Goal: Information Seeking & Learning: Learn about a topic

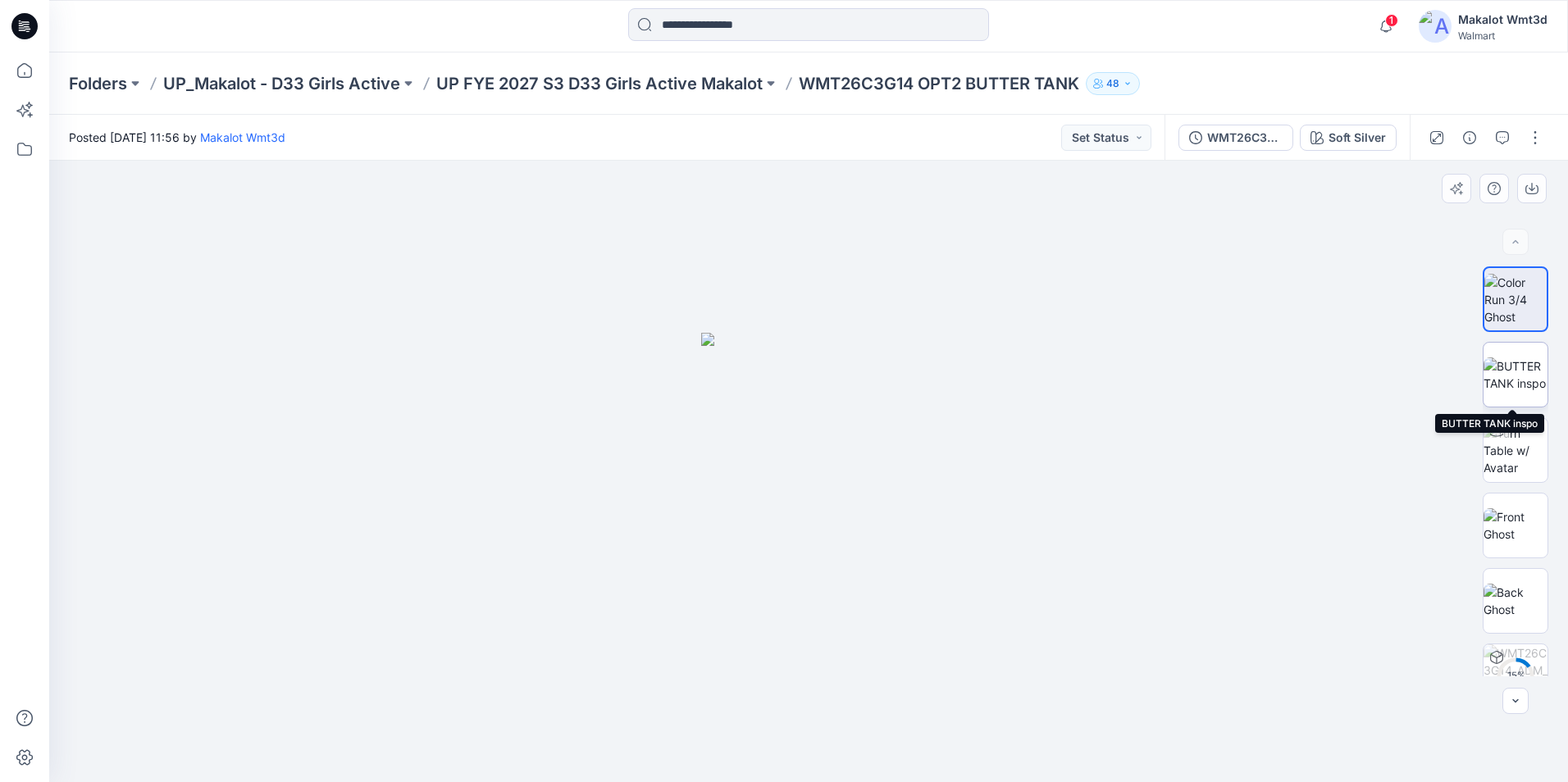
click at [1513, 369] on img at bounding box center [1514, 374] width 64 height 34
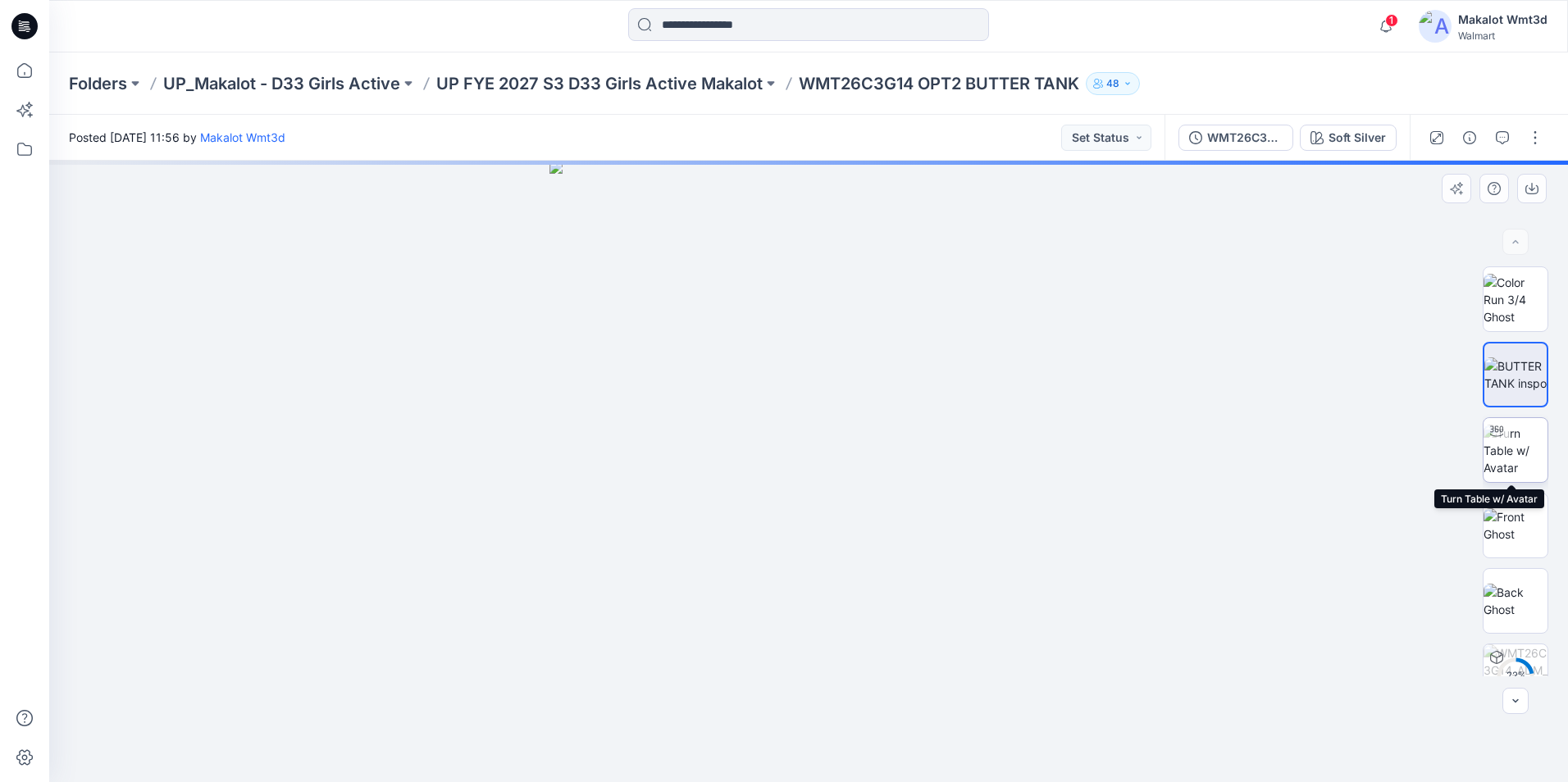
click at [1518, 460] on img at bounding box center [1514, 450] width 64 height 52
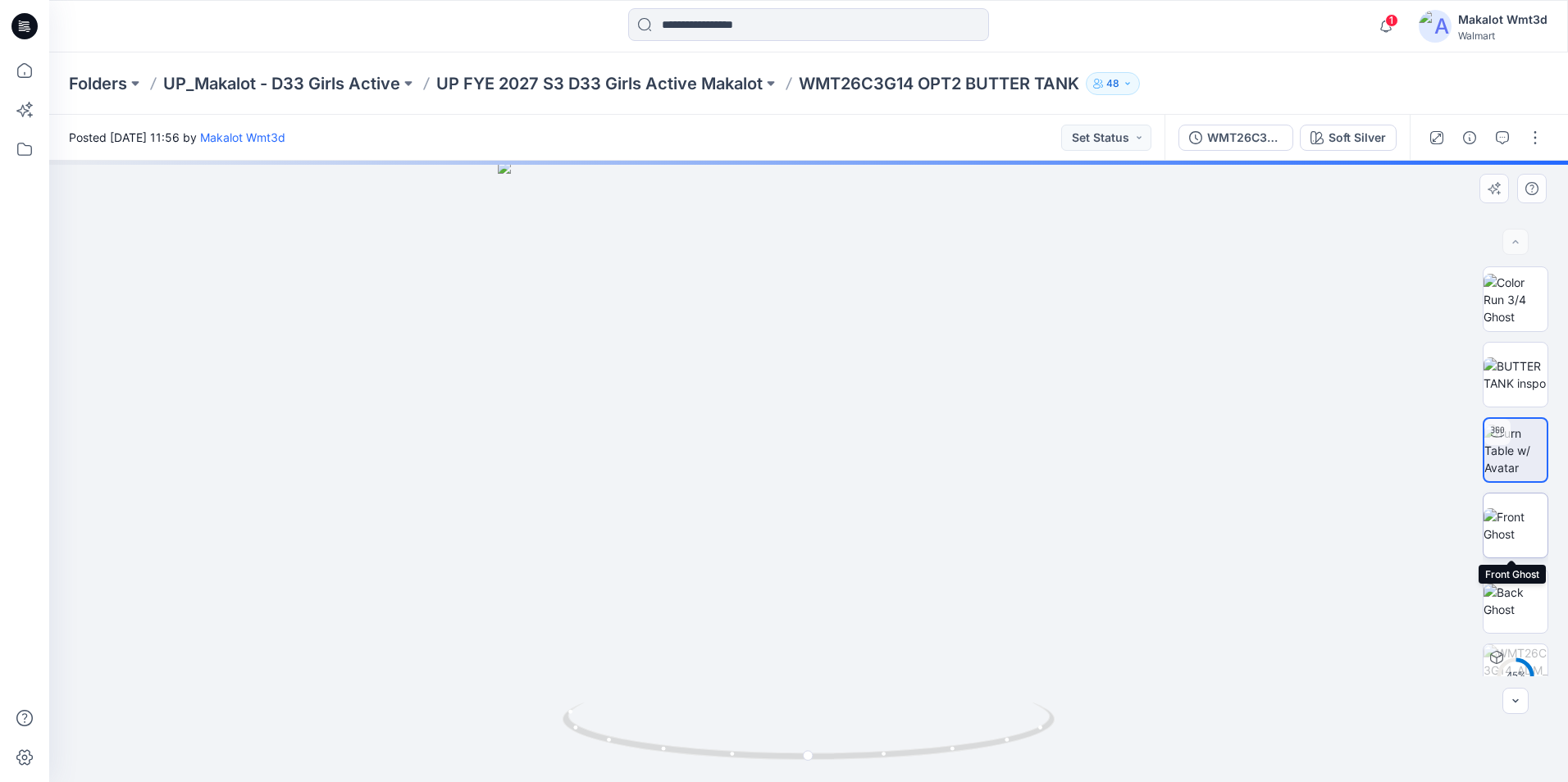
click at [1514, 527] on img at bounding box center [1514, 525] width 64 height 34
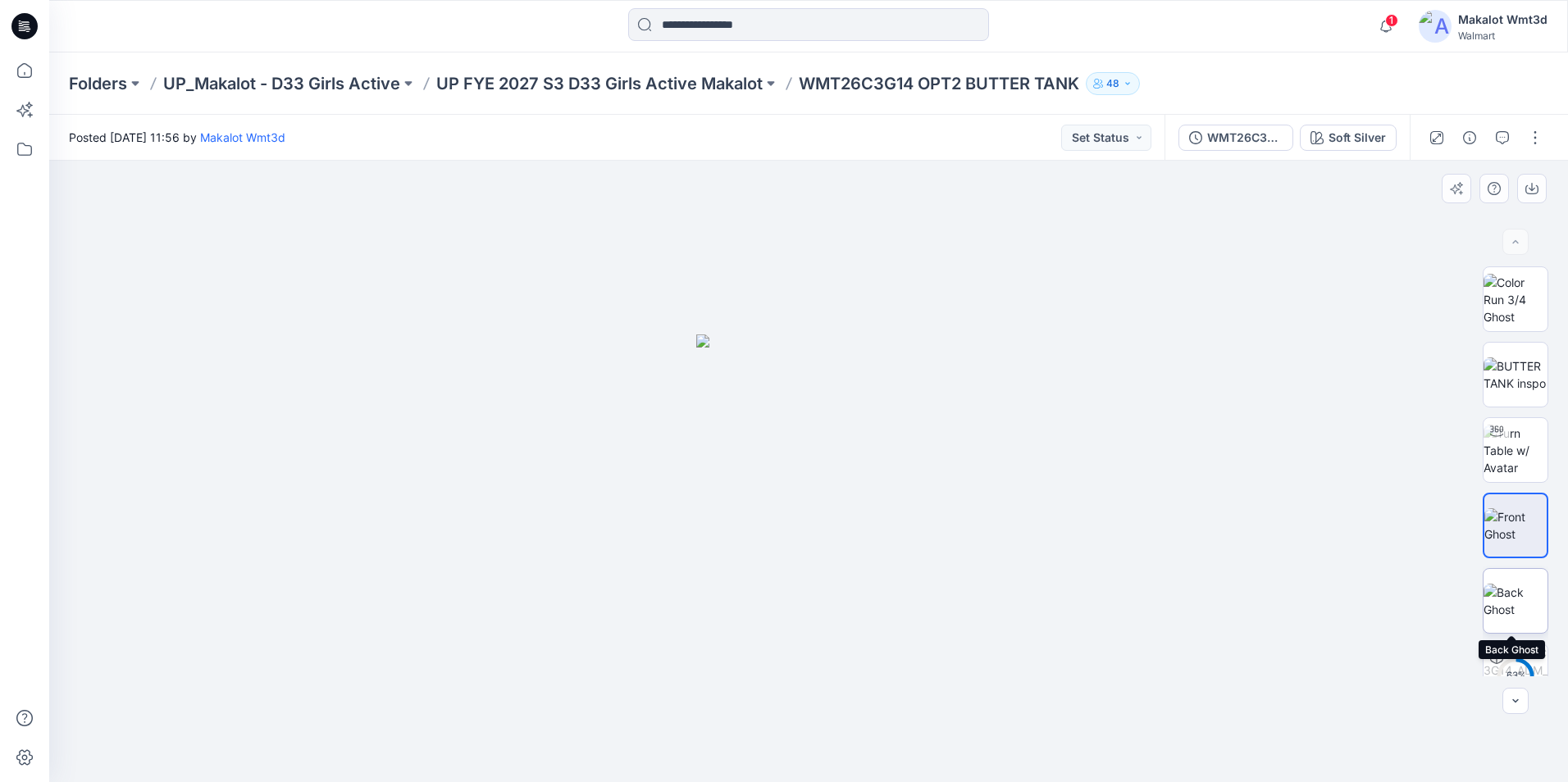
click at [1504, 613] on img at bounding box center [1514, 600] width 64 height 34
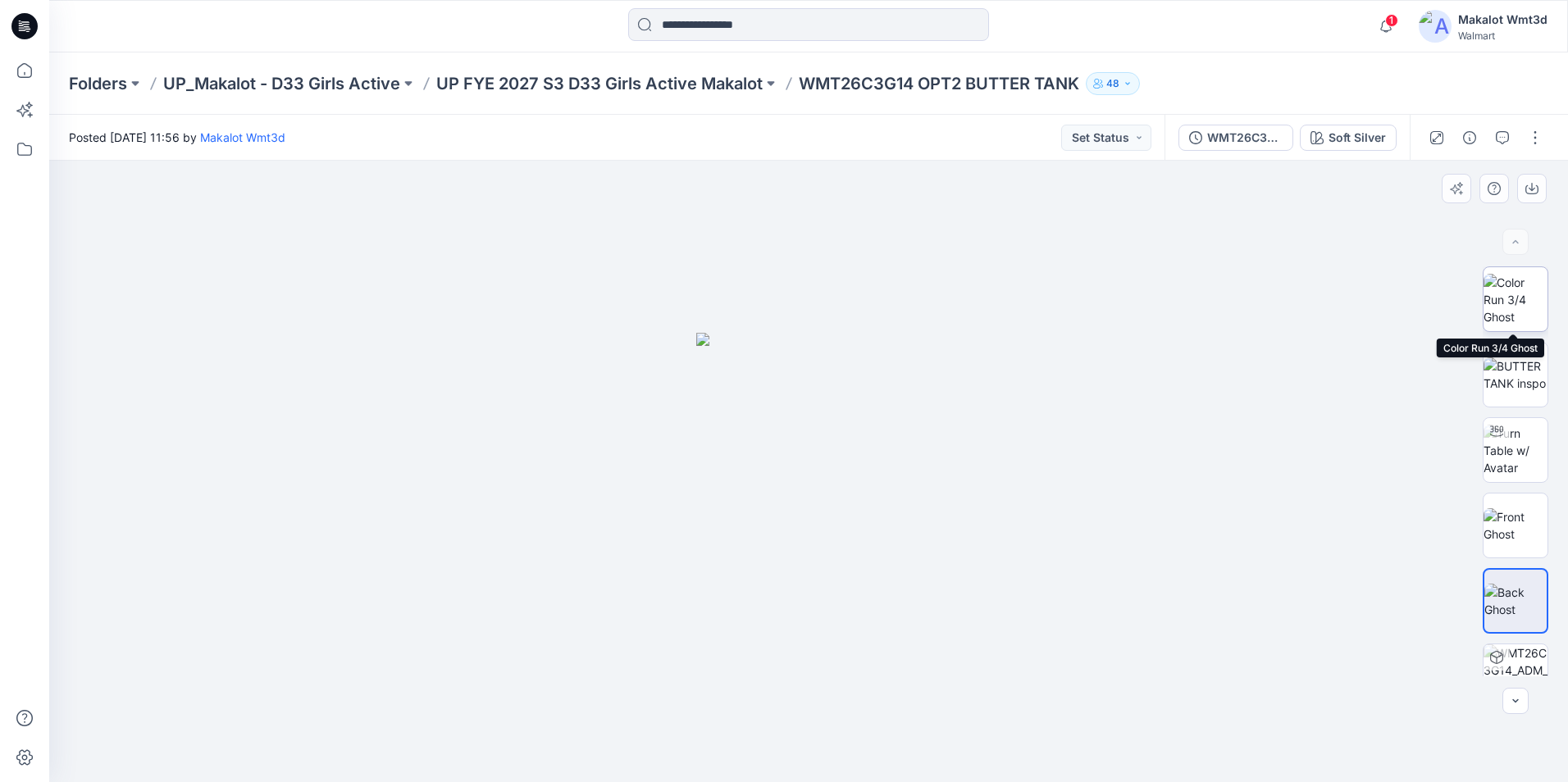
click at [1502, 296] on img at bounding box center [1514, 299] width 64 height 52
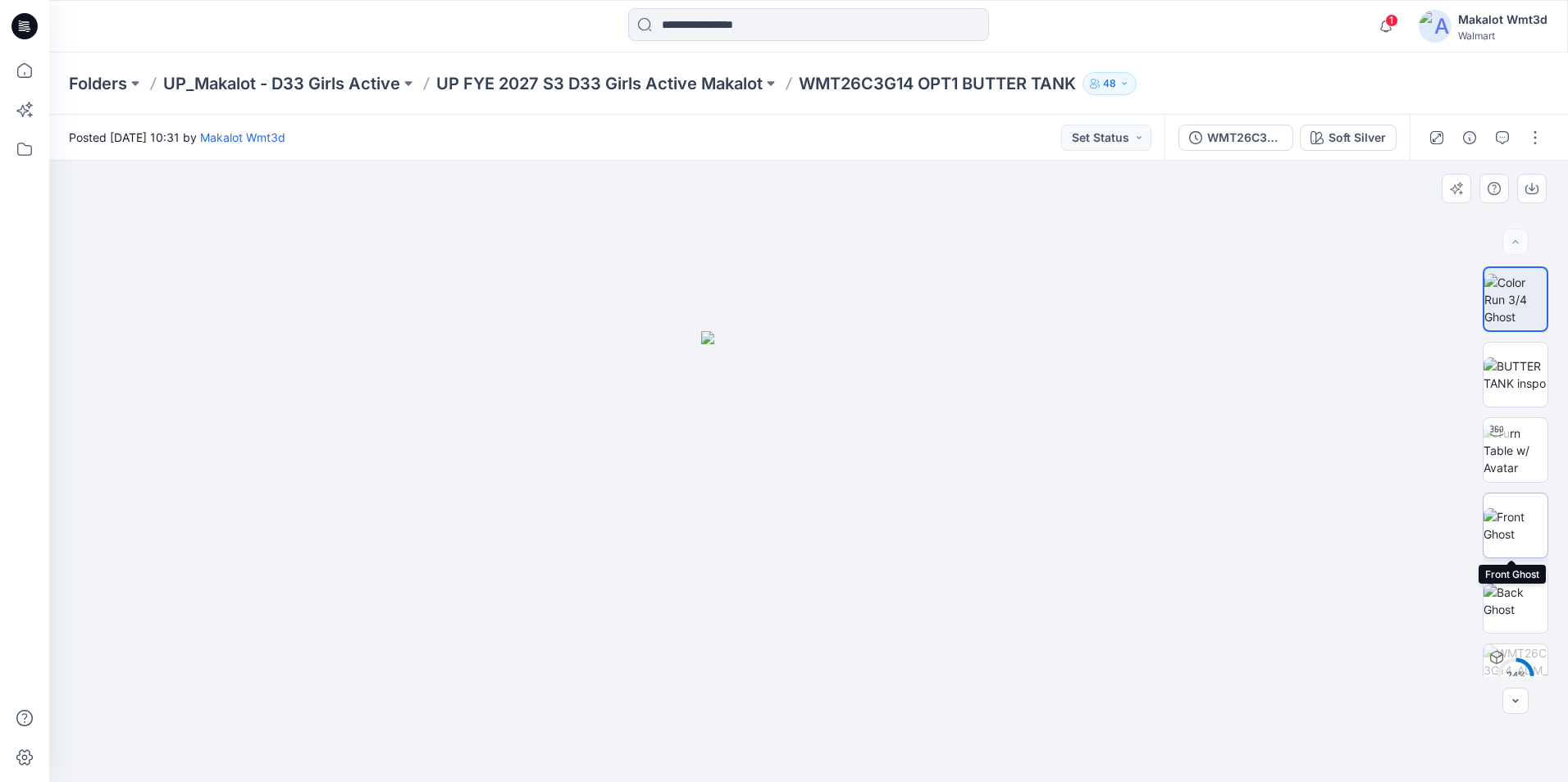
click at [1527, 519] on img at bounding box center [1514, 525] width 64 height 34
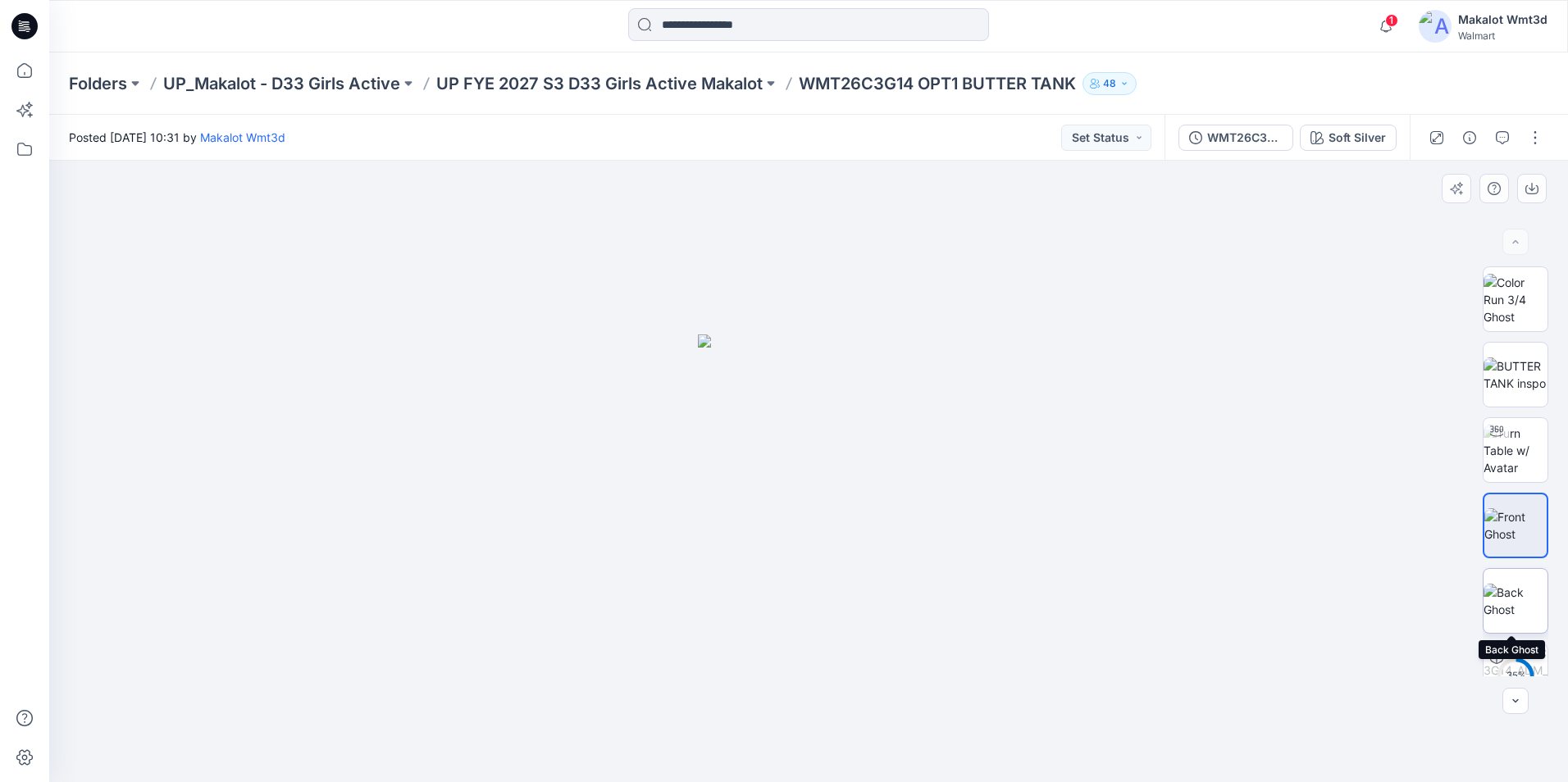
click at [1523, 617] on img at bounding box center [1514, 600] width 64 height 34
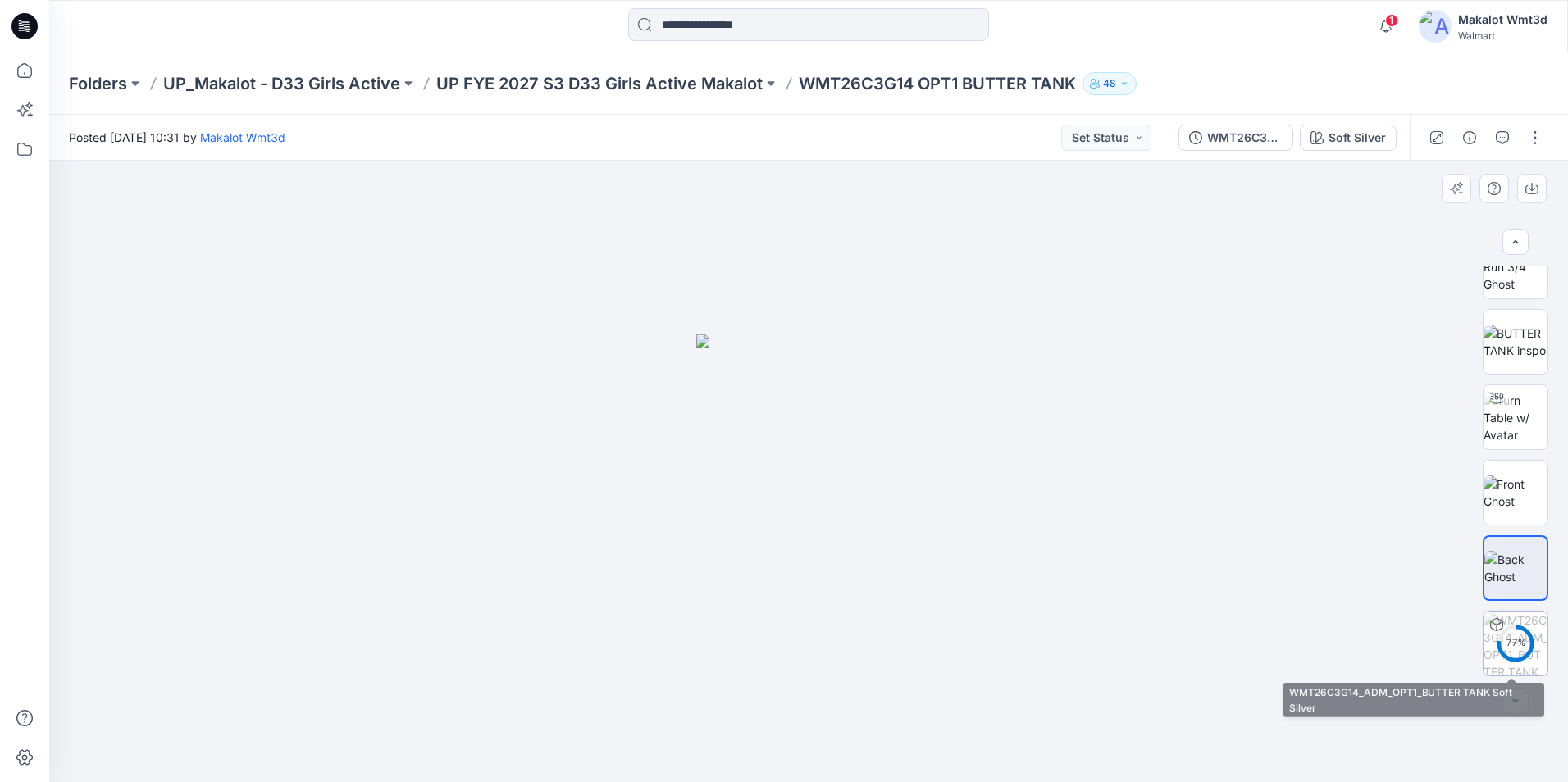
click at [1519, 642] on div "77 %" at bounding box center [1514, 643] width 39 height 14
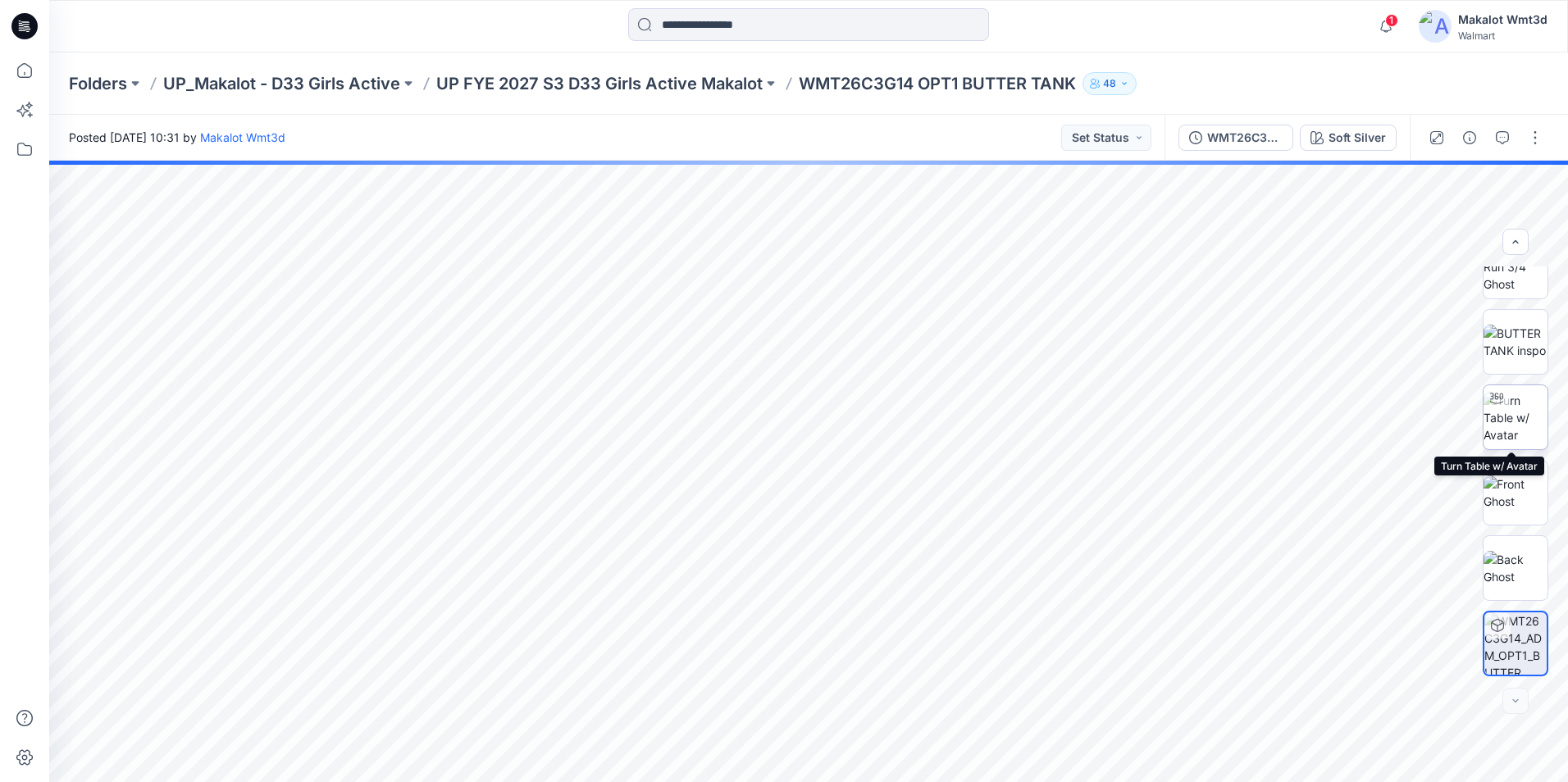
click at [1524, 425] on img at bounding box center [1514, 418] width 64 height 52
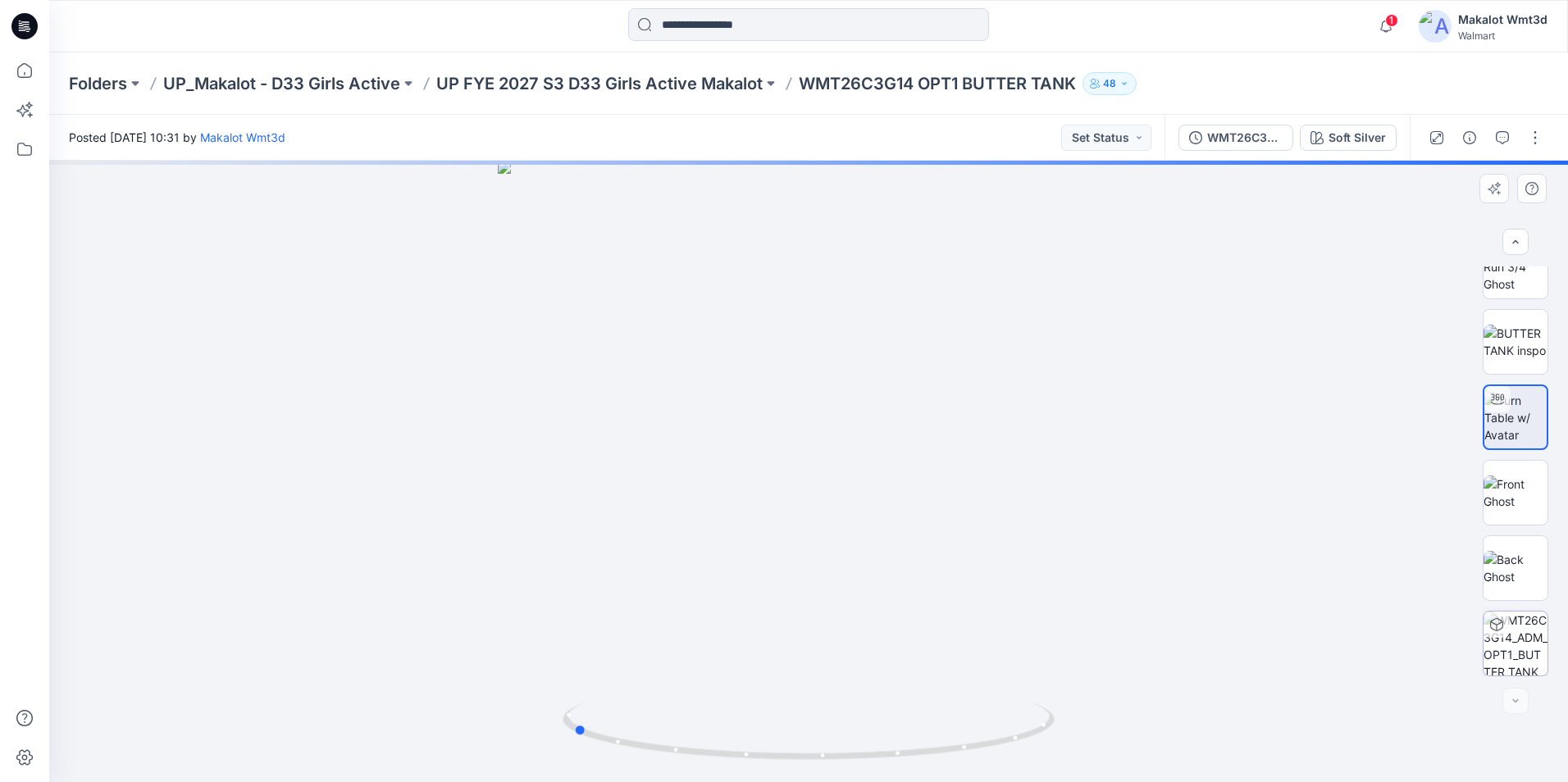
drag, startPoint x: 919, startPoint y: 438, endPoint x: 639, endPoint y: 470, distance: 281.8
click at [640, 470] on div at bounding box center [808, 471] width 1519 height 621
drag, startPoint x: 768, startPoint y: 482, endPoint x: 838, endPoint y: 489, distance: 70.3
click at [838, 489] on div at bounding box center [808, 471] width 1519 height 621
